Goal: Task Accomplishment & Management: Use online tool/utility

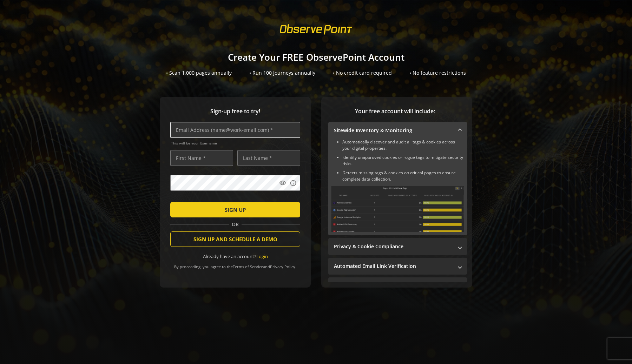
click at [235, 123] on input "text" at bounding box center [235, 130] width 130 height 16
type input "[PERSON_NAME][EMAIL_ADDRESS][PERSON_NAME][DOMAIN_NAME]"
type input "[PERSON_NAME]"
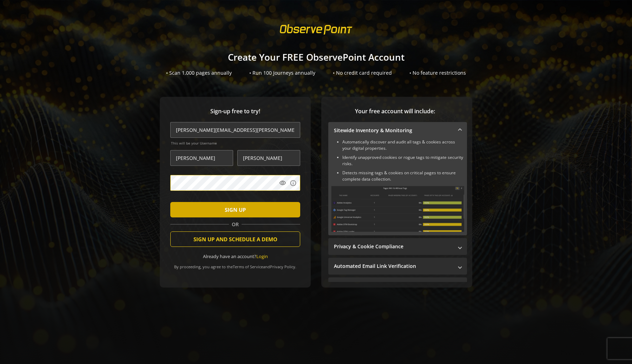
click at [232, 208] on span "SIGN UP" at bounding box center [235, 210] width 21 height 13
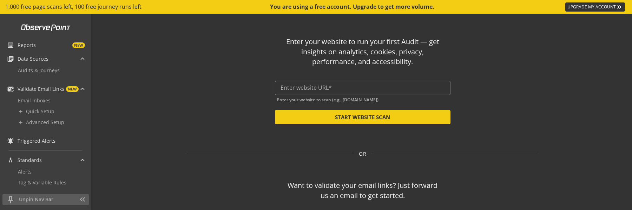
click at [378, 95] on div "Enter your website to scan (e.g., [DOMAIN_NAME])" at bounding box center [362, 98] width 175 height 7
click at [372, 92] on div at bounding box center [362, 88] width 164 height 14
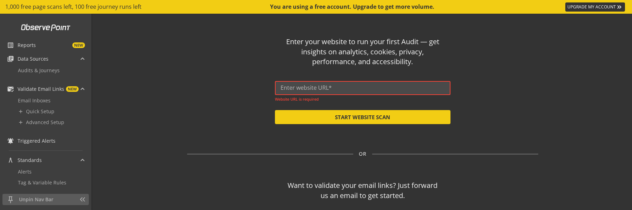
click at [359, 91] on input "text" at bounding box center [362, 88] width 164 height 7
paste input "[URL][DOMAIN_NAME]"
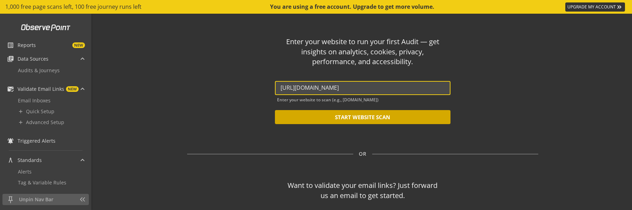
type input "[URL][DOMAIN_NAME]"
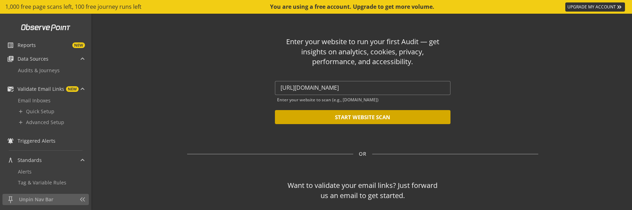
click at [348, 114] on button "START WEBSITE SCAN" at bounding box center [362, 117] width 175 height 14
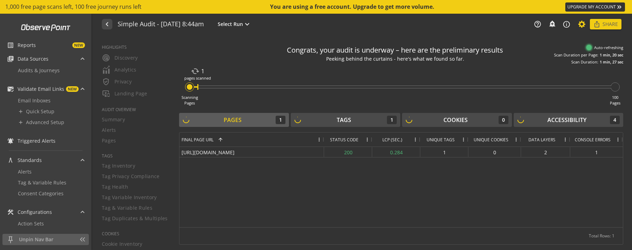
click at [584, 22] on icon at bounding box center [581, 24] width 9 height 5
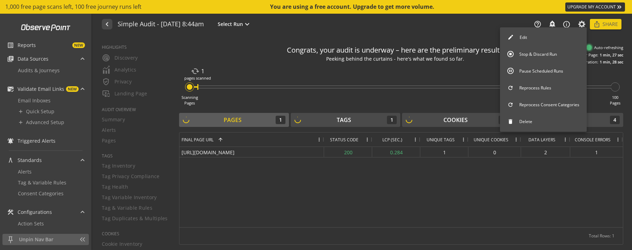
click at [557, 51] on button "Stop & Discard Run" at bounding box center [543, 54] width 87 height 15
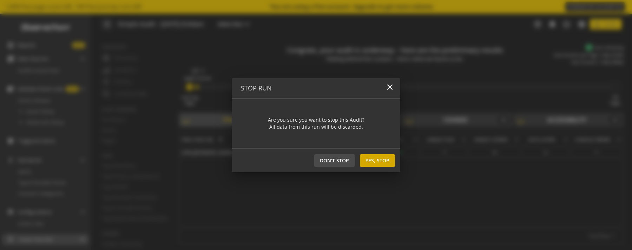
click at [384, 168] on span at bounding box center [377, 160] width 35 height 17
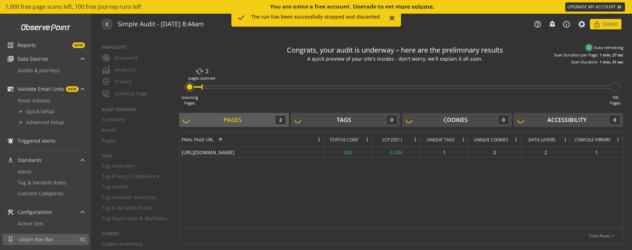
click at [391, 22] on mat-icon "close" at bounding box center [391, 18] width 7 height 8
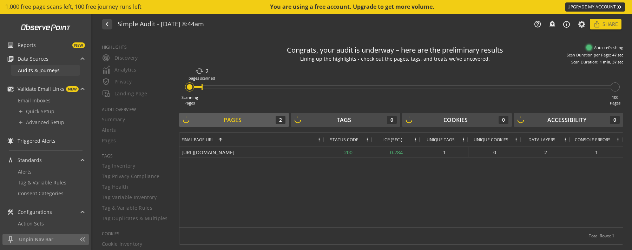
click at [58, 69] on link "Audits & Journeys" at bounding box center [45, 70] width 69 height 11
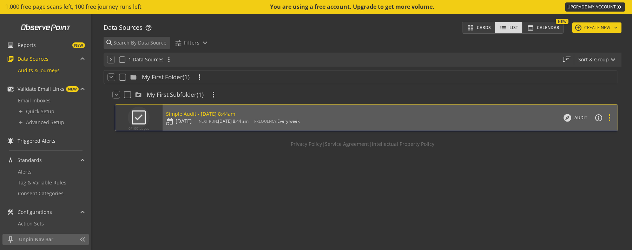
click at [607, 118] on icon at bounding box center [608, 117] width 9 height 5
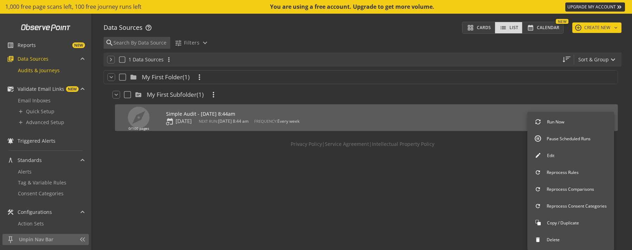
click at [553, 237] on button "Delete" at bounding box center [570, 240] width 87 height 15
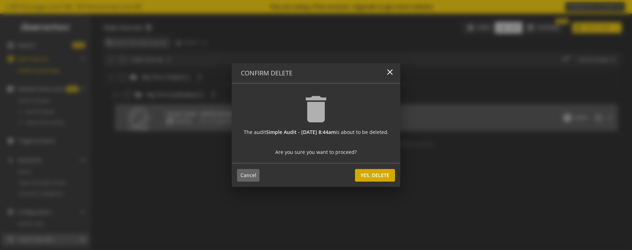
click at [395, 182] on span at bounding box center [375, 175] width 40 height 17
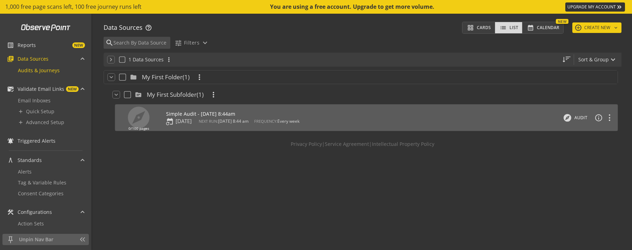
click at [399, 176] on div "keyboard_arrow_down folder My First Folder (1) more_vert keyboard_arrow_down so…" at bounding box center [363, 159] width 518 height 184
